Goal: Information Seeking & Learning: Understand process/instructions

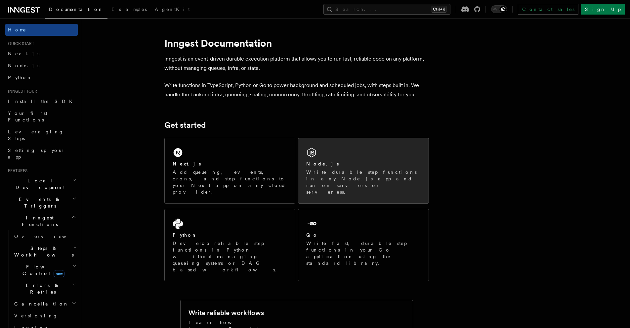
click at [346, 153] on div "Node.js Write durable step functions in any Node.js app and run on servers or s…" at bounding box center [363, 170] width 130 height 65
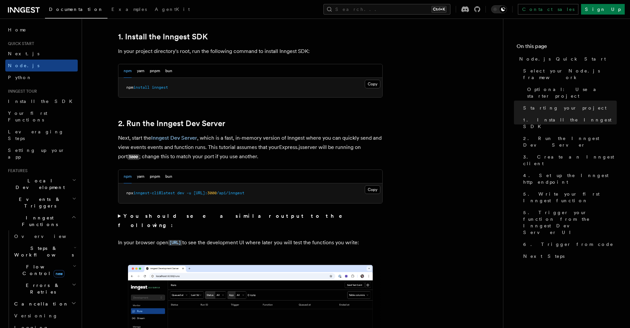
scroll to position [424, 0]
click at [370, 82] on button "Copy Copied" at bounding box center [373, 84] width 16 height 9
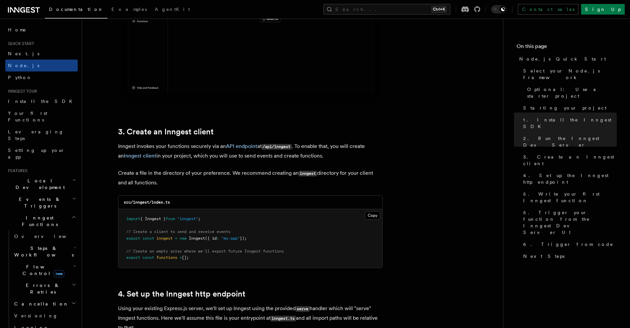
scroll to position [746, 0]
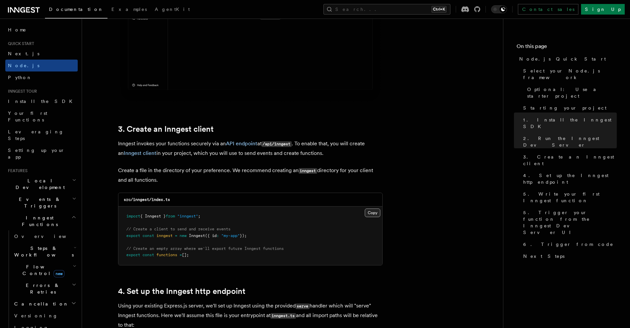
click at [369, 210] on button "Copy Copied" at bounding box center [373, 212] width 16 height 9
